Goal: Contribute content: Add original content to the website for others to see

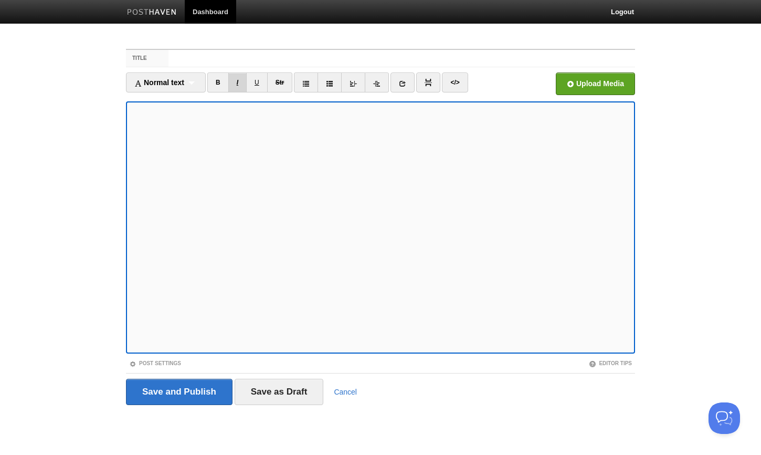
click at [242, 83] on link "I" at bounding box center [237, 82] width 18 height 20
click at [183, 83] on span "Normal text" at bounding box center [159, 82] width 50 height 8
click at [498, 92] on ul "Normal text Normal text Heading 1 Heading 2 Heading 3 B I U Str × </>" at bounding box center [317, 84] width 382 height 25
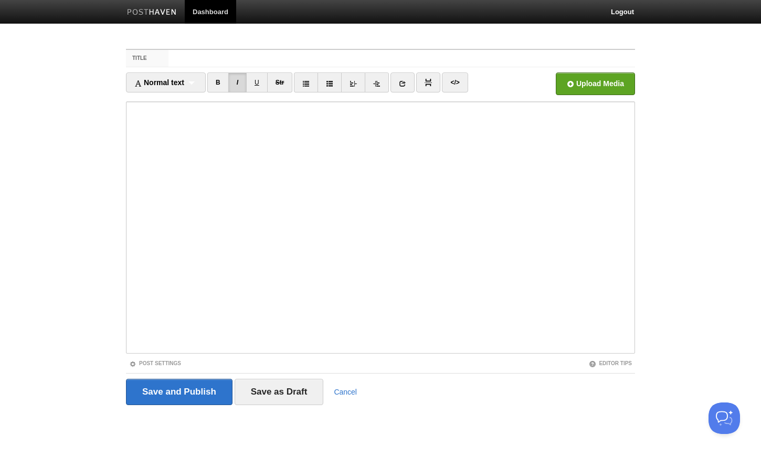
click at [270, 49] on fieldset "Title Normal text Normal text Heading 1 Heading 2 Heading 3 B I U Str ×" at bounding box center [380, 231] width 509 height 364
click at [269, 55] on input "Title" at bounding box center [402, 58] width 467 height 17
paste input "Nakakainis ka naman Dad"
type input "Nakakainis ka naman Dad"
click at [50, 331] on body "Dashboard Logout Your Sites Wesley Dela Cruz Create a new site Edit your user p…" at bounding box center [380, 222] width 761 height 444
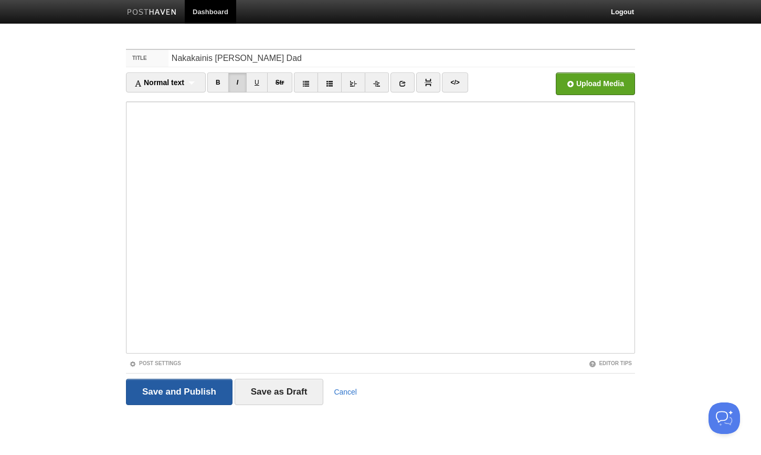
click at [194, 385] on input "Save and Publish" at bounding box center [179, 392] width 107 height 26
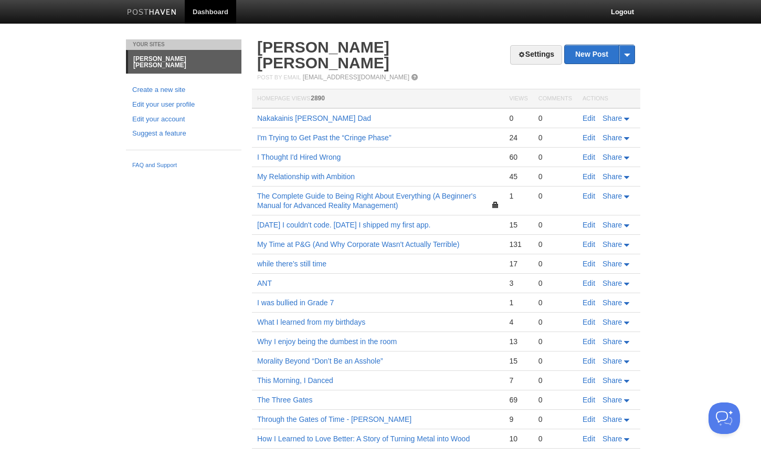
click at [328, 108] on td "Nakakainis ka naman Dad" at bounding box center [378, 118] width 252 height 20
click at [312, 114] on link "Nakakainis ka naman Dad" at bounding box center [314, 118] width 114 height 8
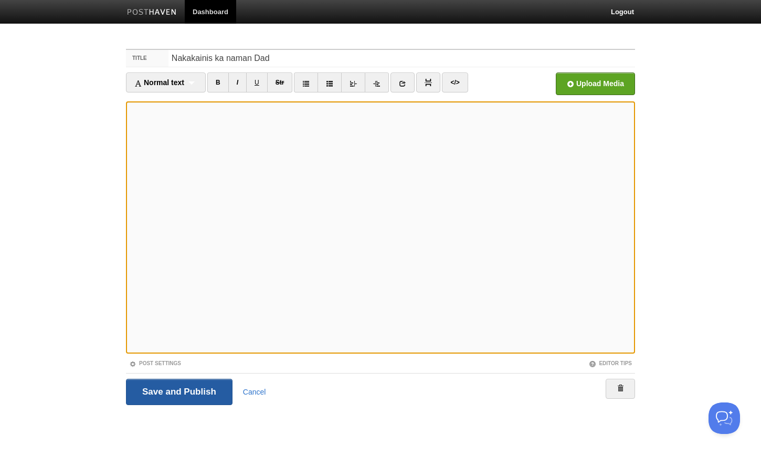
click at [205, 381] on input "Save and Publish" at bounding box center [179, 392] width 107 height 26
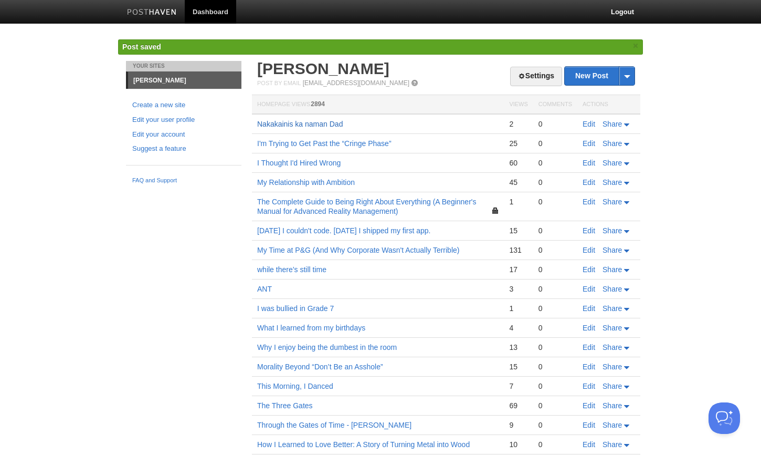
click at [321, 127] on link "Nakakainis ka naman Dad" at bounding box center [300, 124] width 86 height 8
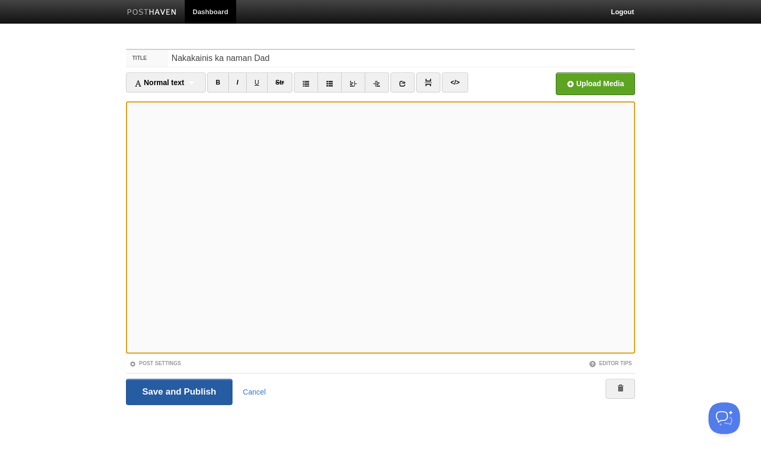
click at [176, 390] on input "Save and Publish" at bounding box center [179, 392] width 107 height 26
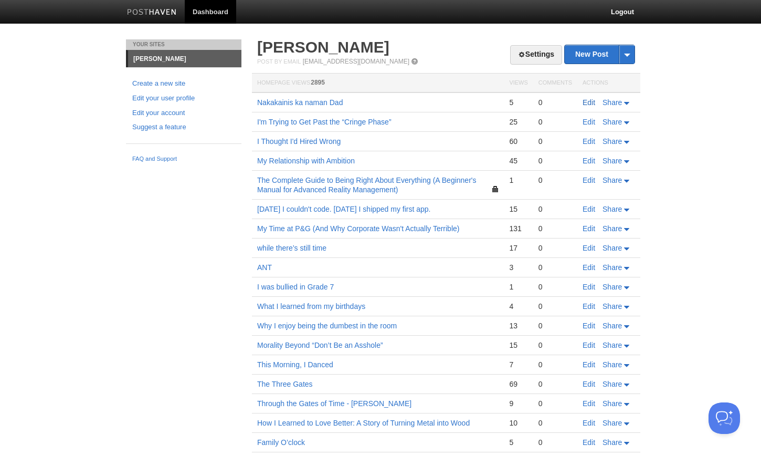
click at [586, 101] on link "Edit" at bounding box center [589, 102] width 13 height 8
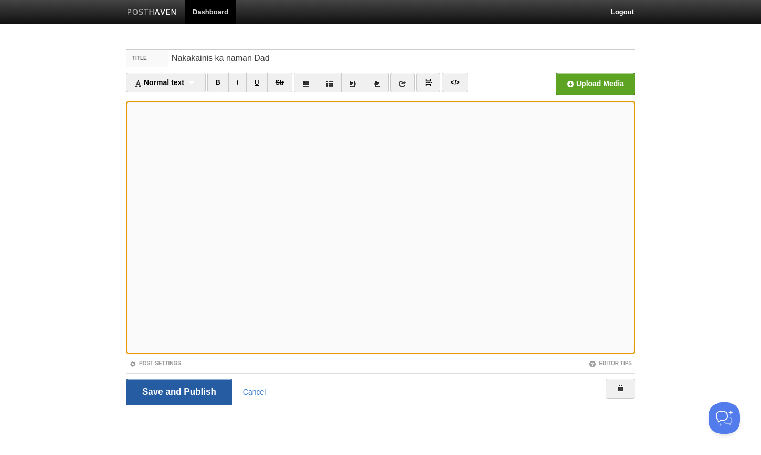
click at [204, 391] on input "Save and Publish" at bounding box center [179, 392] width 107 height 26
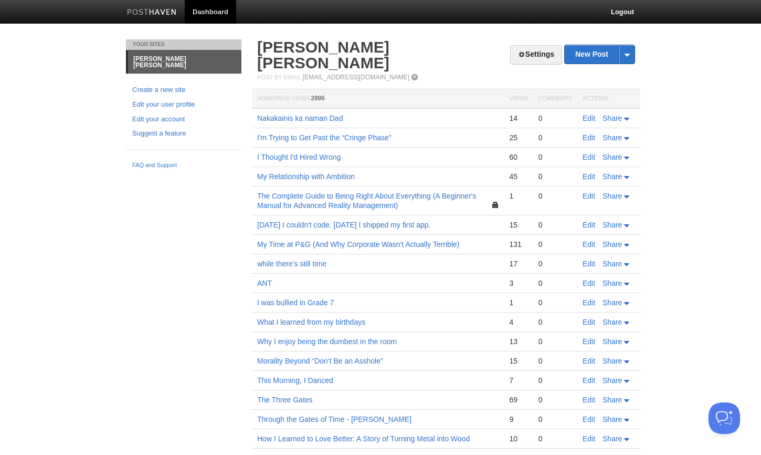
drag, startPoint x: 719, startPoint y: 103, endPoint x: 705, endPoint y: 153, distance: 51.7
click at [719, 83] on body "Dashboard Logout Your Sites [PERSON_NAME] [PERSON_NAME] Create a new site Edit …" at bounding box center [380, 272] width 761 height 545
click at [705, 153] on body "Dashboard Logout Your Sites [PERSON_NAME] [PERSON_NAME] Create a new site Edit …" at bounding box center [380, 272] width 761 height 545
click at [210, 7] on link "Dashboard" at bounding box center [210, 12] width 51 height 24
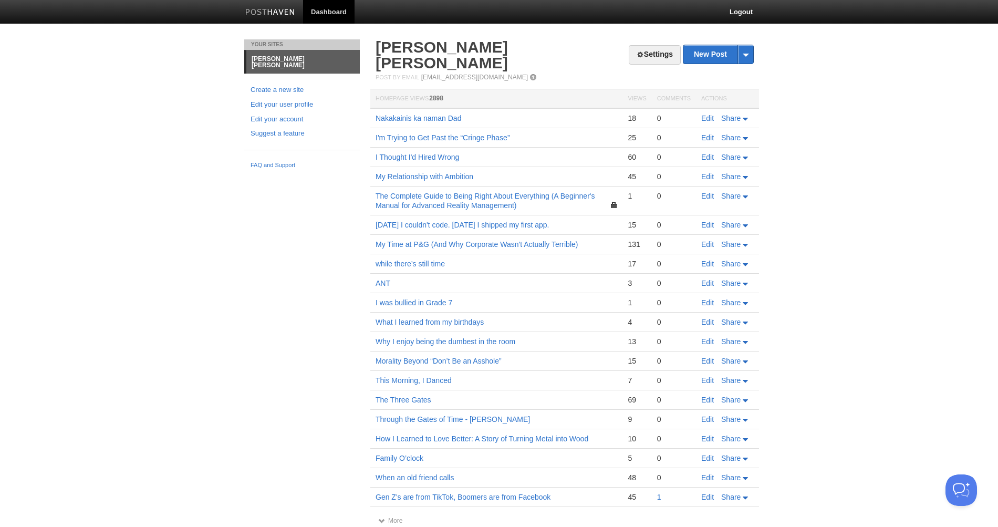
click at [761, 186] on body "Dashboard Logout Your Sites Wesley Dela Cruz Create a new site Edit your user p…" at bounding box center [499, 272] width 998 height 545
